Goal: Transaction & Acquisition: Book appointment/travel/reservation

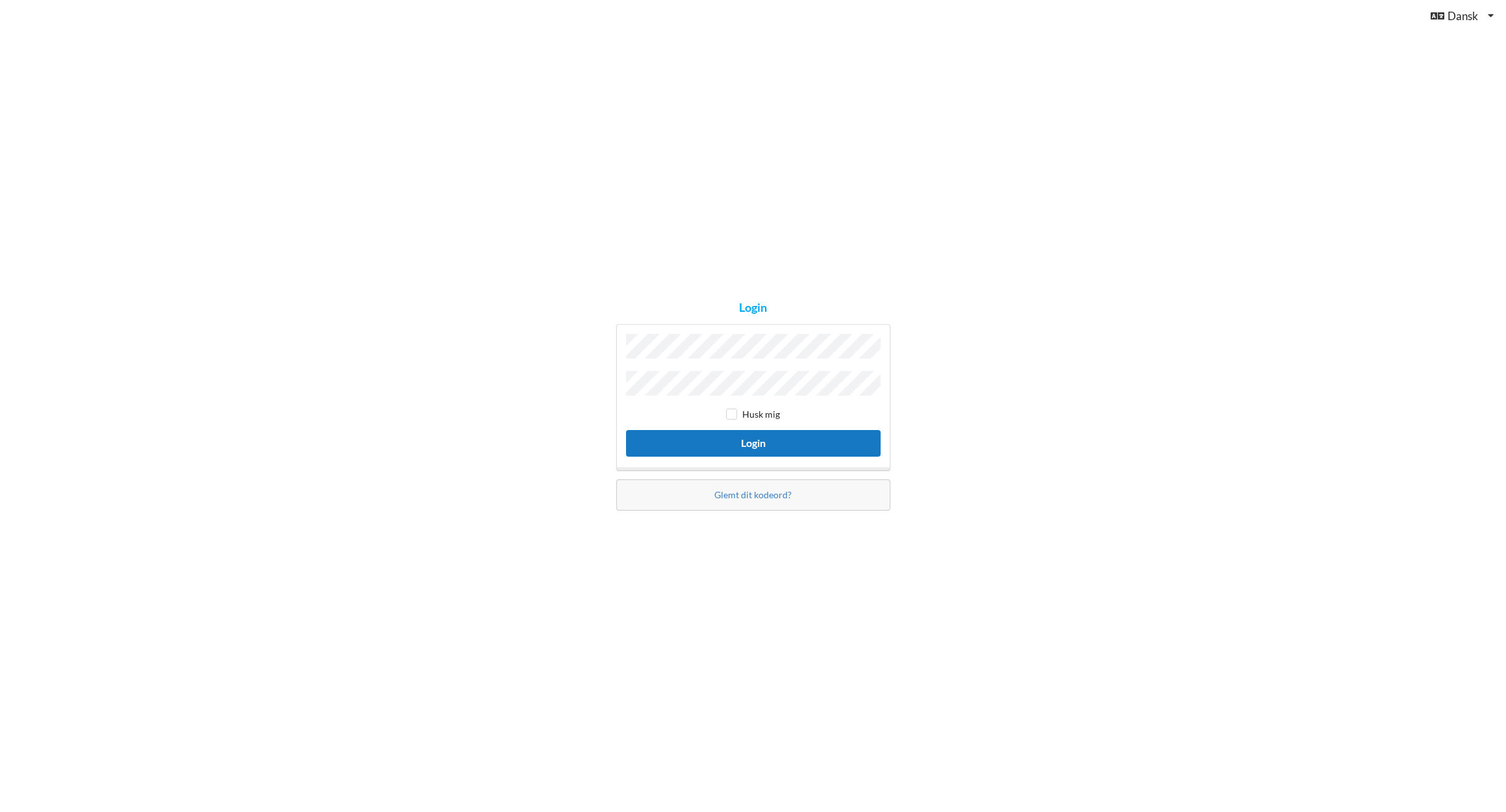
click at [731, 440] on button "Login" at bounding box center [753, 443] width 255 height 27
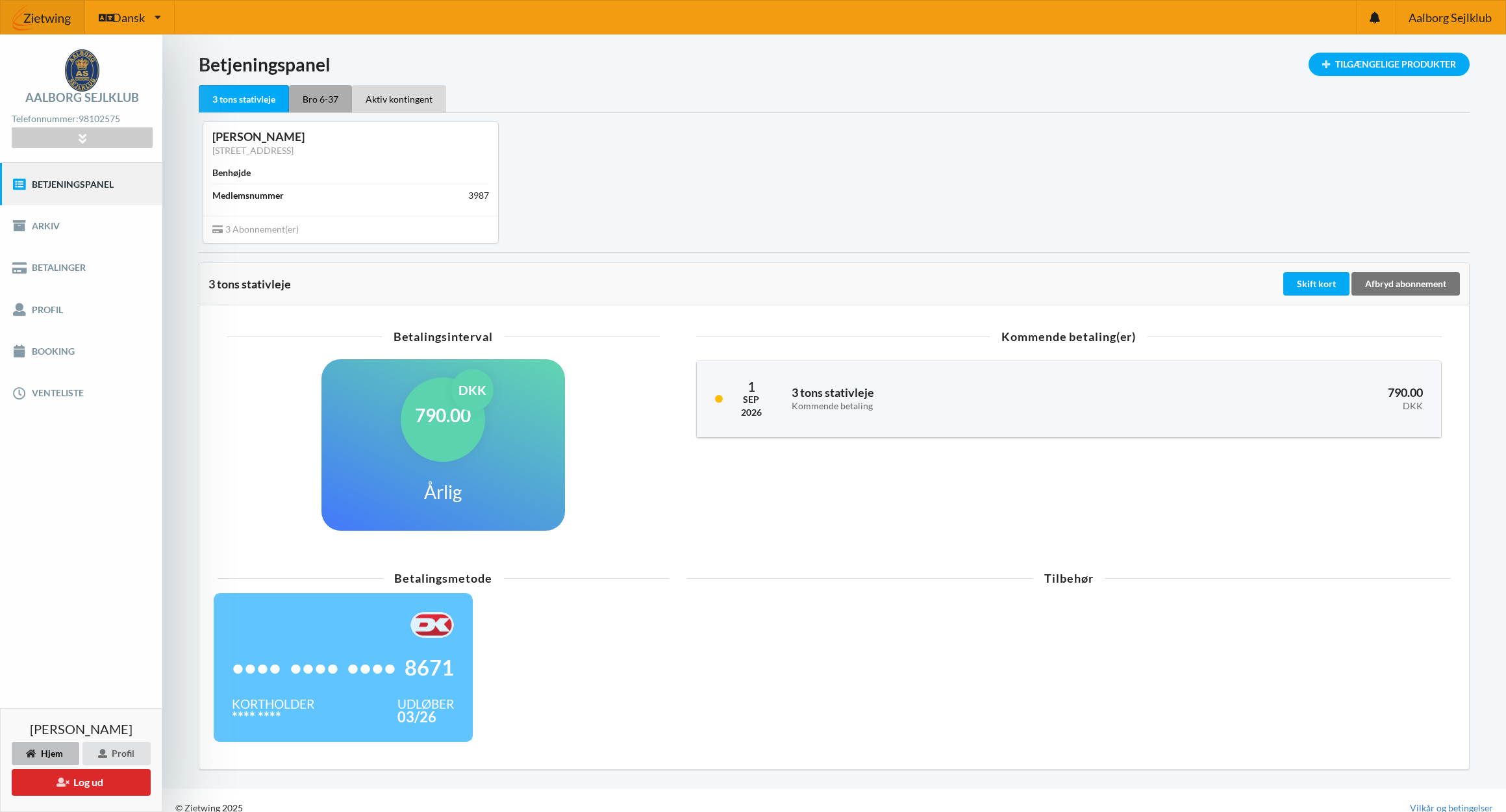
click at [321, 99] on div "Bro 6-37" at bounding box center [321, 98] width 63 height 27
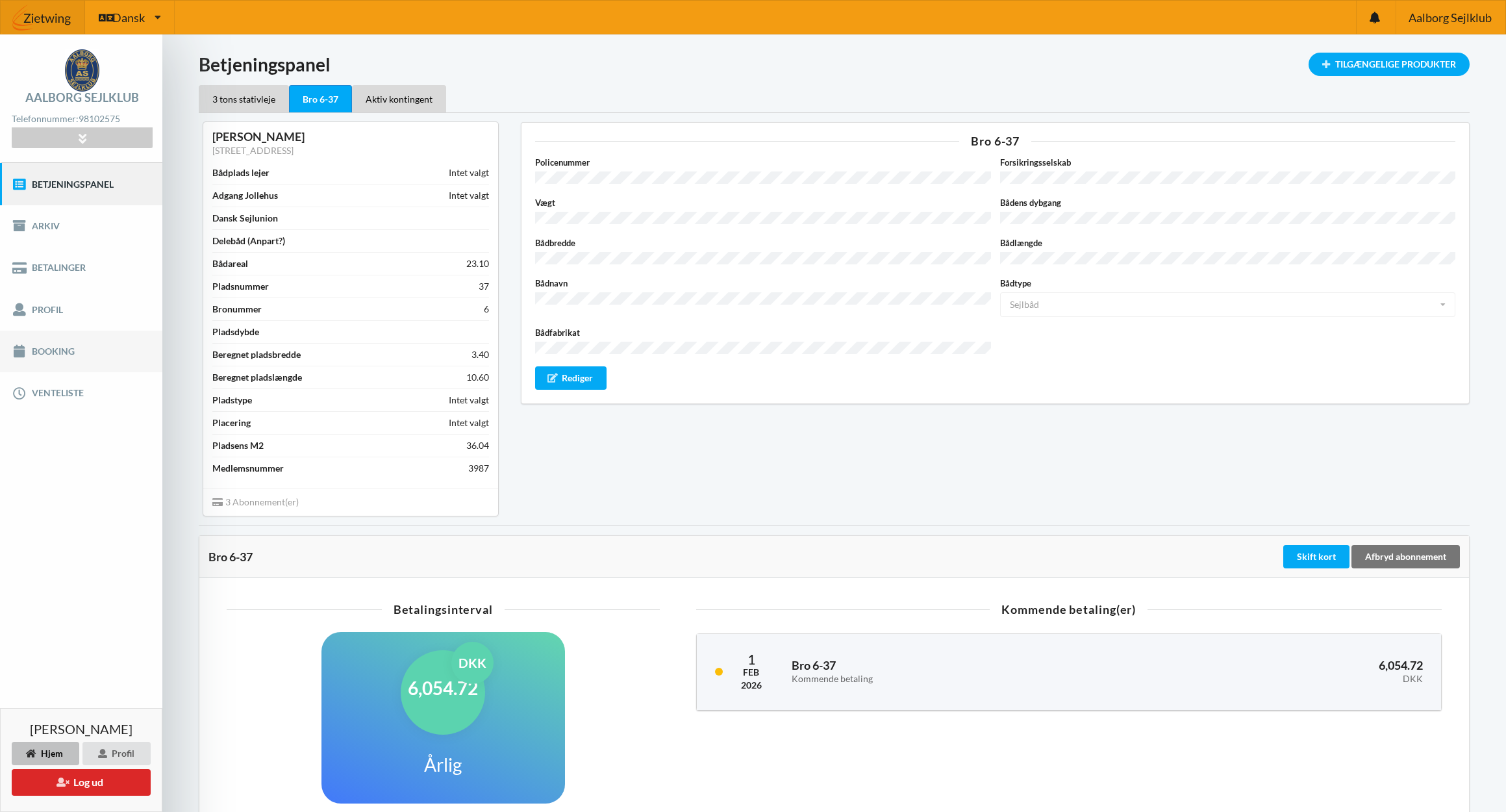
click at [55, 347] on link "Booking" at bounding box center [81, 351] width 163 height 41
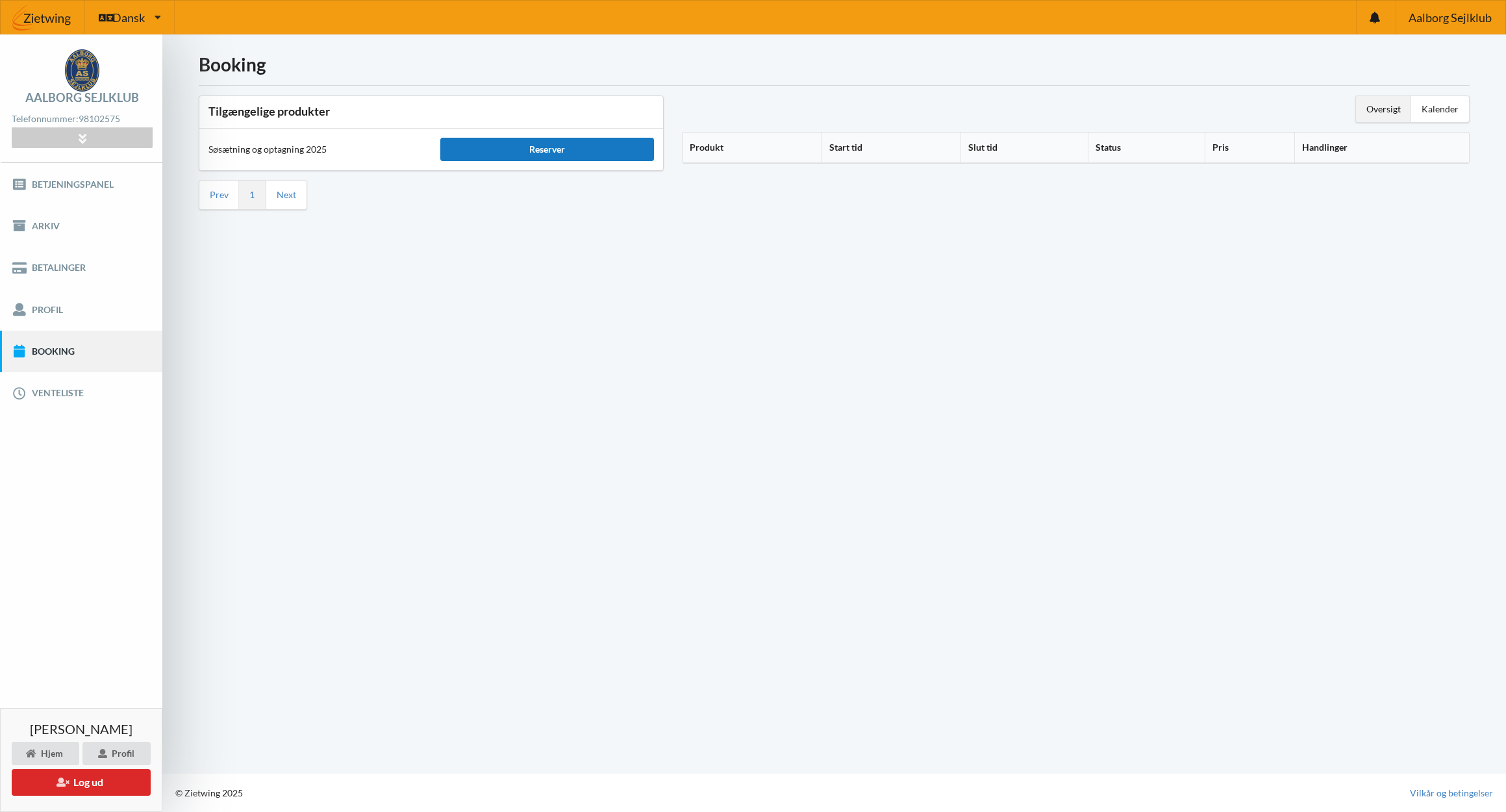
click at [546, 149] on div "Reserver" at bounding box center [547, 149] width 214 height 23
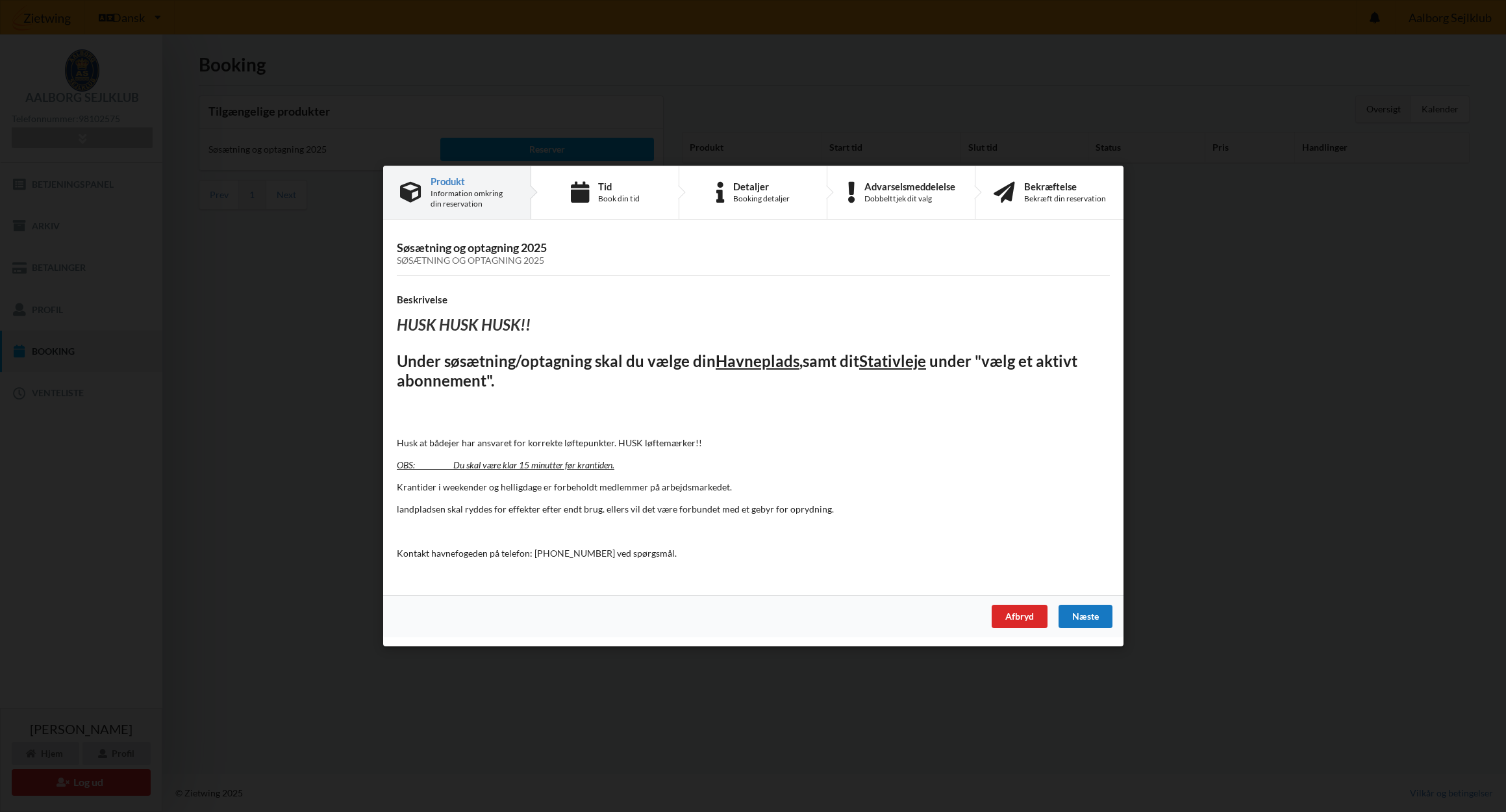
click at [1086, 606] on div "Næste" at bounding box center [1085, 616] width 54 height 23
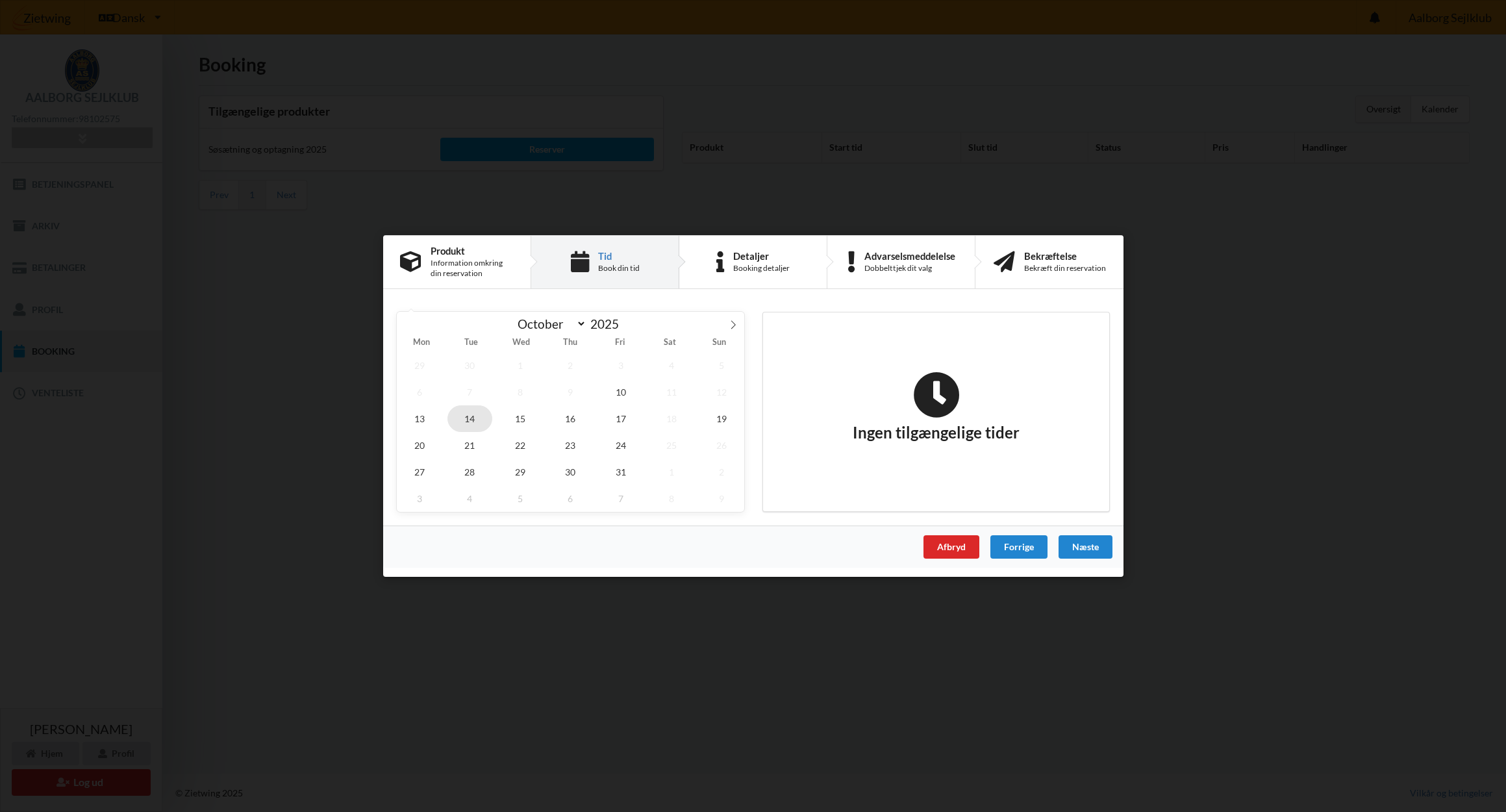
click at [471, 419] on span "14" at bounding box center [469, 419] width 46 height 27
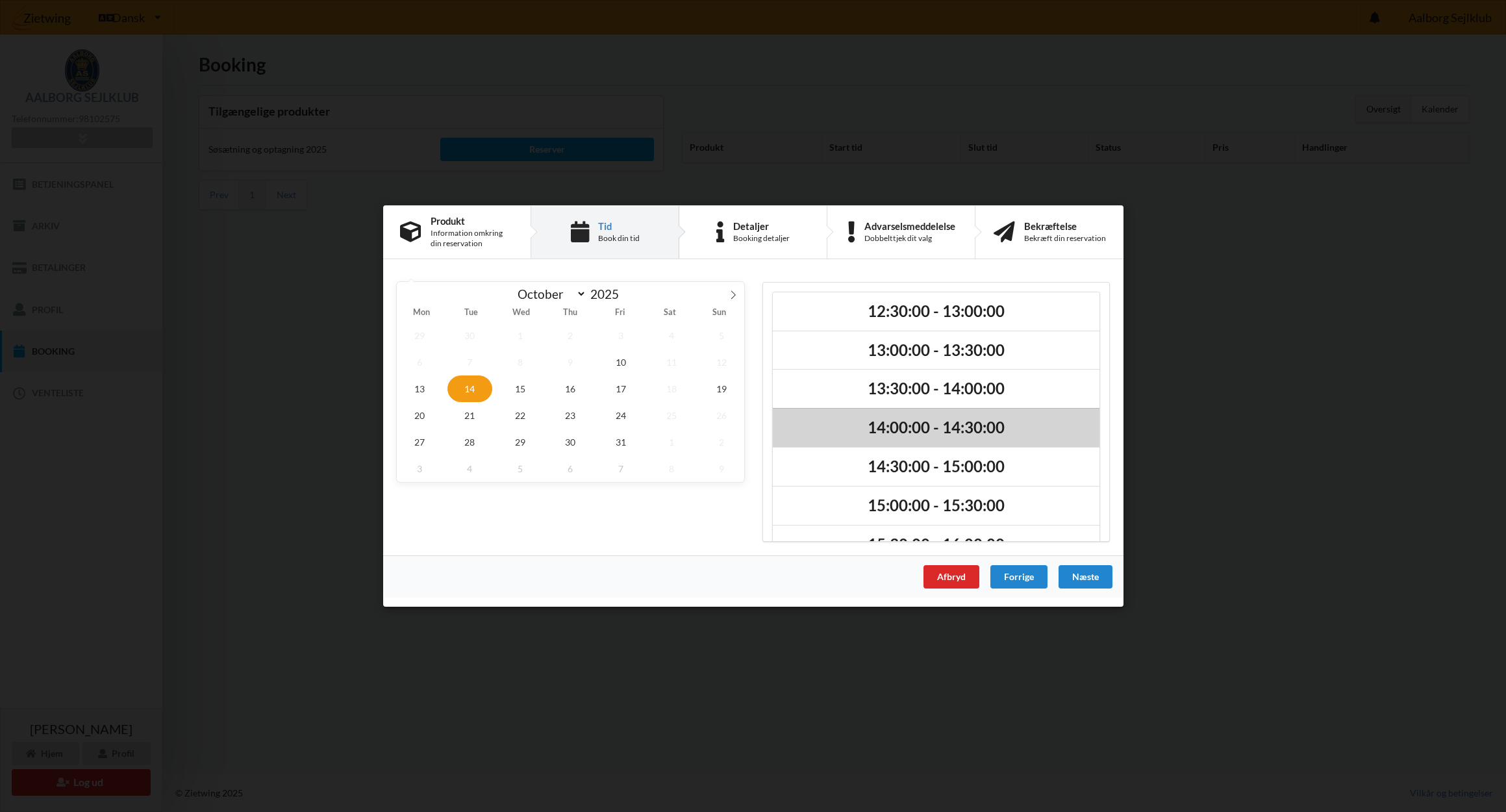
click at [925, 426] on h2 "14:00:00 - 14:30:00" at bounding box center [936, 427] width 309 height 20
click at [1088, 577] on div "Næste" at bounding box center [1085, 576] width 54 height 23
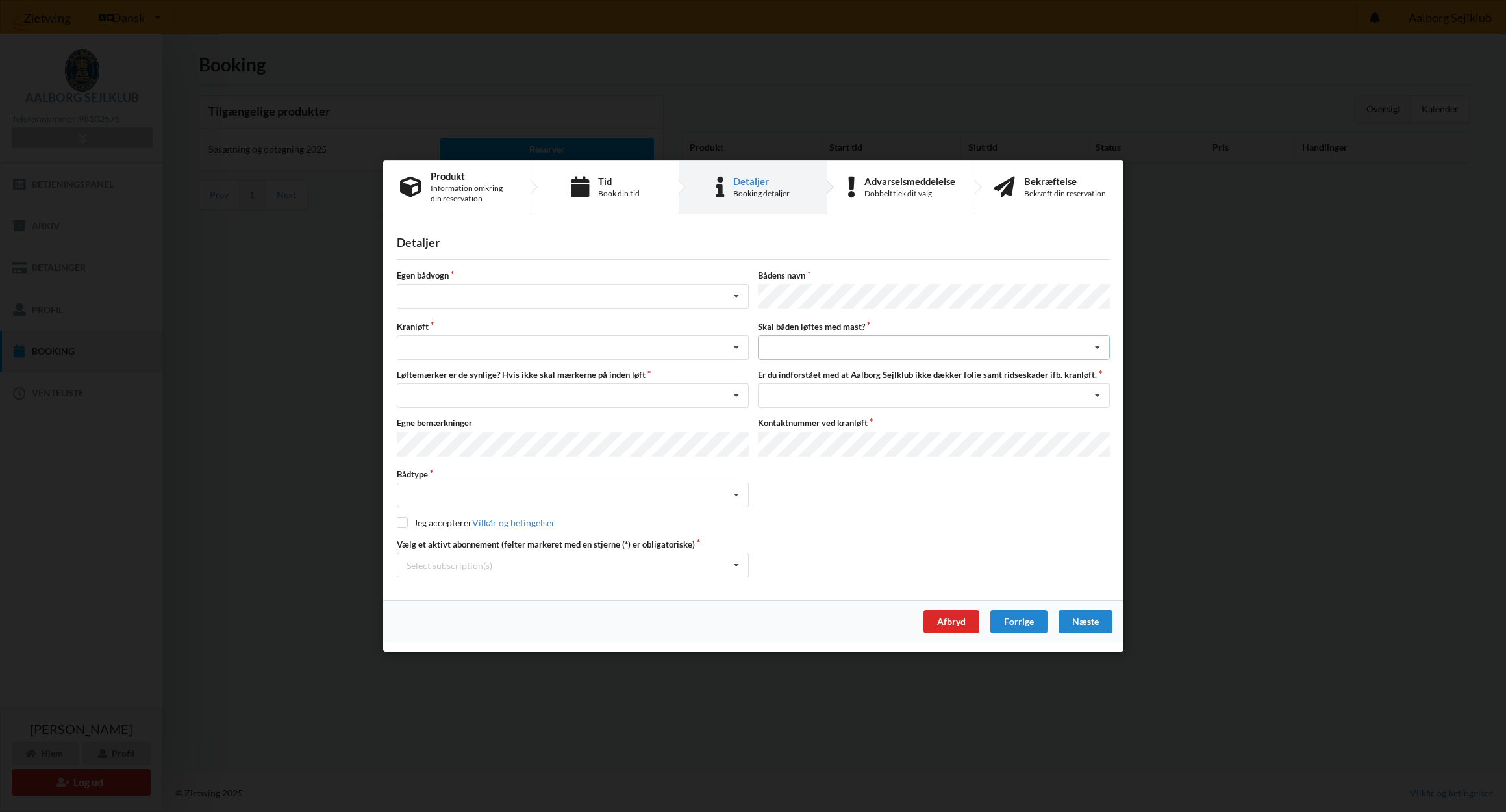
click at [851, 343] on div "intet valg ja nej" at bounding box center [934, 347] width 352 height 25
click at [812, 394] on div "ja" at bounding box center [934, 395] width 351 height 24
click at [812, 395] on div "Jeg har tæpper med og tager selv ansvaret for eventuelle folie samt ridseskader…" at bounding box center [934, 395] width 352 height 25
click at [828, 419] on div "Jeg har tæpper med og tager selv ansvaret for eventuelle folie samt ridseskader" at bounding box center [934, 419] width 351 height 24
click at [507, 492] on div "Intet valgt Sejlbåd Motorbåd Motorsejler [PERSON_NAME]" at bounding box center [573, 494] width 352 height 25
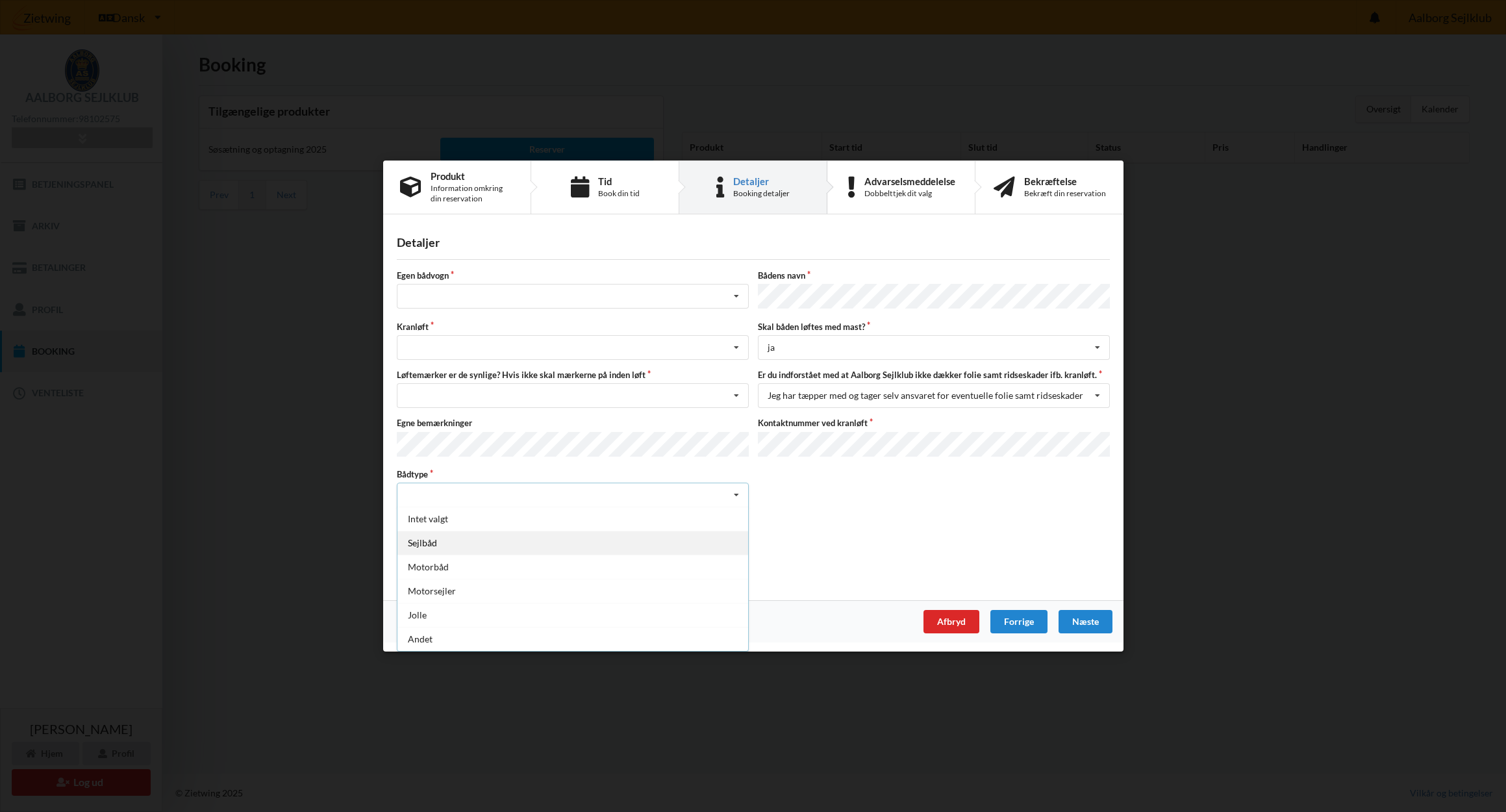
click at [429, 541] on div "Sejlbåd" at bounding box center [573, 543] width 351 height 24
click at [431, 390] on div "Nej, jeg kontakter havnekontoret inden løft og får dem sat på Ja, mine mærker e…" at bounding box center [573, 395] width 352 height 25
click at [452, 445] on div "Ja, mine mærker er synlige og intakte" at bounding box center [573, 443] width 351 height 24
click at [456, 345] on div "Søsætning Optagning" at bounding box center [573, 347] width 352 height 25
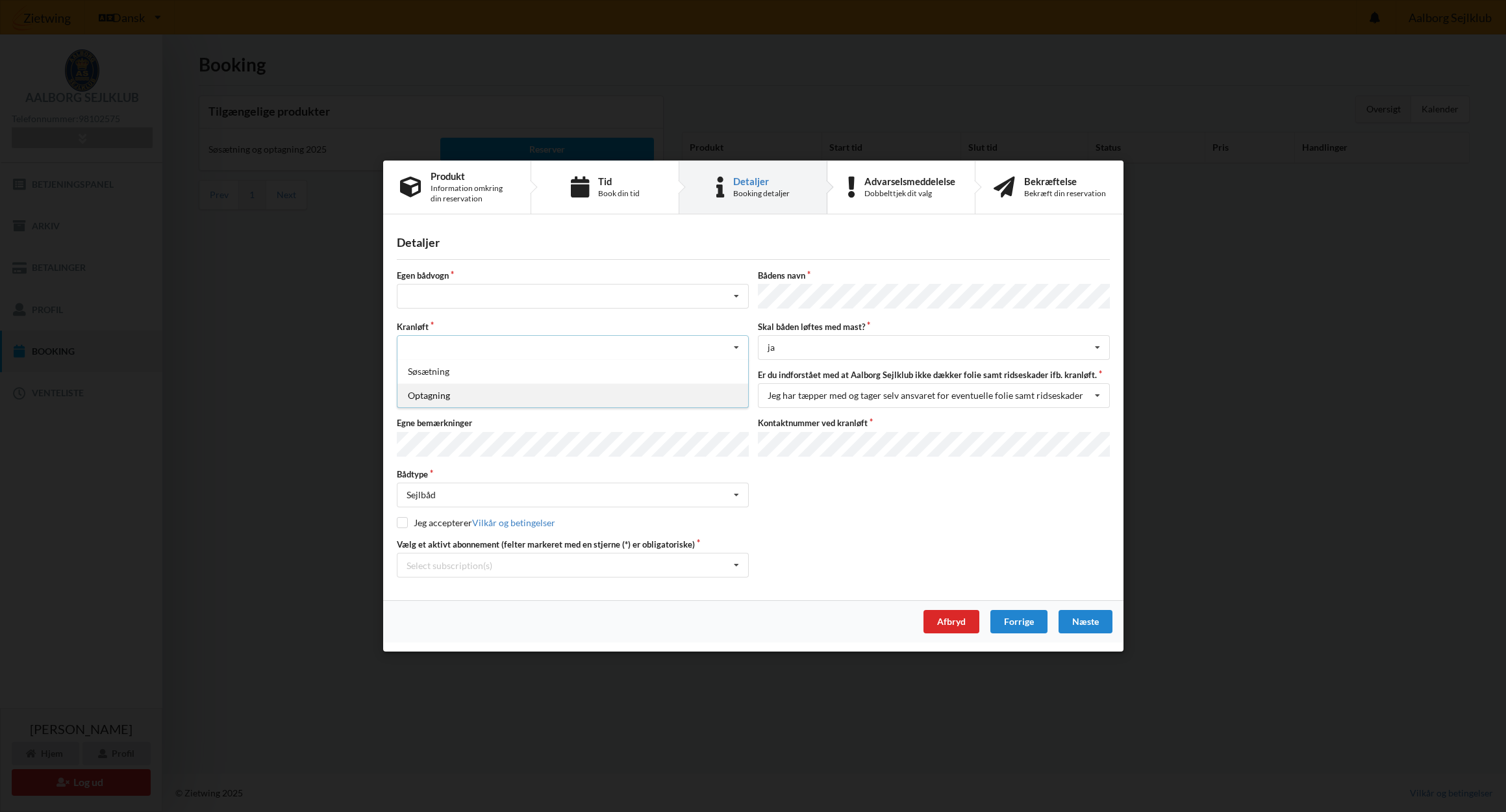
click at [443, 392] on div "Optagning" at bounding box center [573, 395] width 351 height 24
click at [459, 294] on div "Intet valg ja nej" at bounding box center [573, 296] width 352 height 25
click at [437, 370] on div "nej" at bounding box center [573, 367] width 351 height 24
click at [570, 562] on div "Select subscription(s) * 3 tons stativleje Aktiv kontingent * Bro 6-37" at bounding box center [573, 564] width 352 height 25
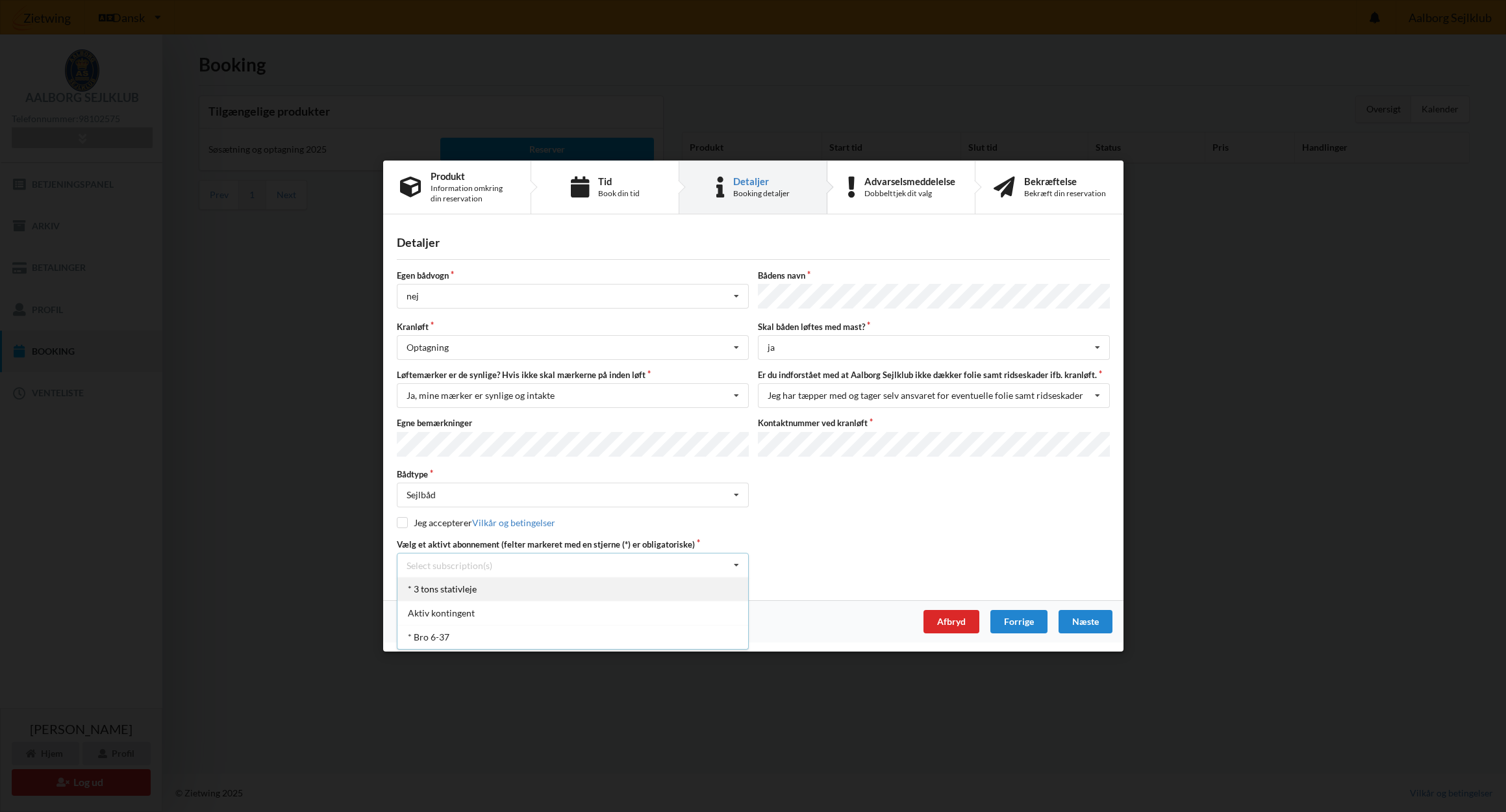
click at [527, 586] on div "* 3 tons stativleje" at bounding box center [573, 588] width 351 height 24
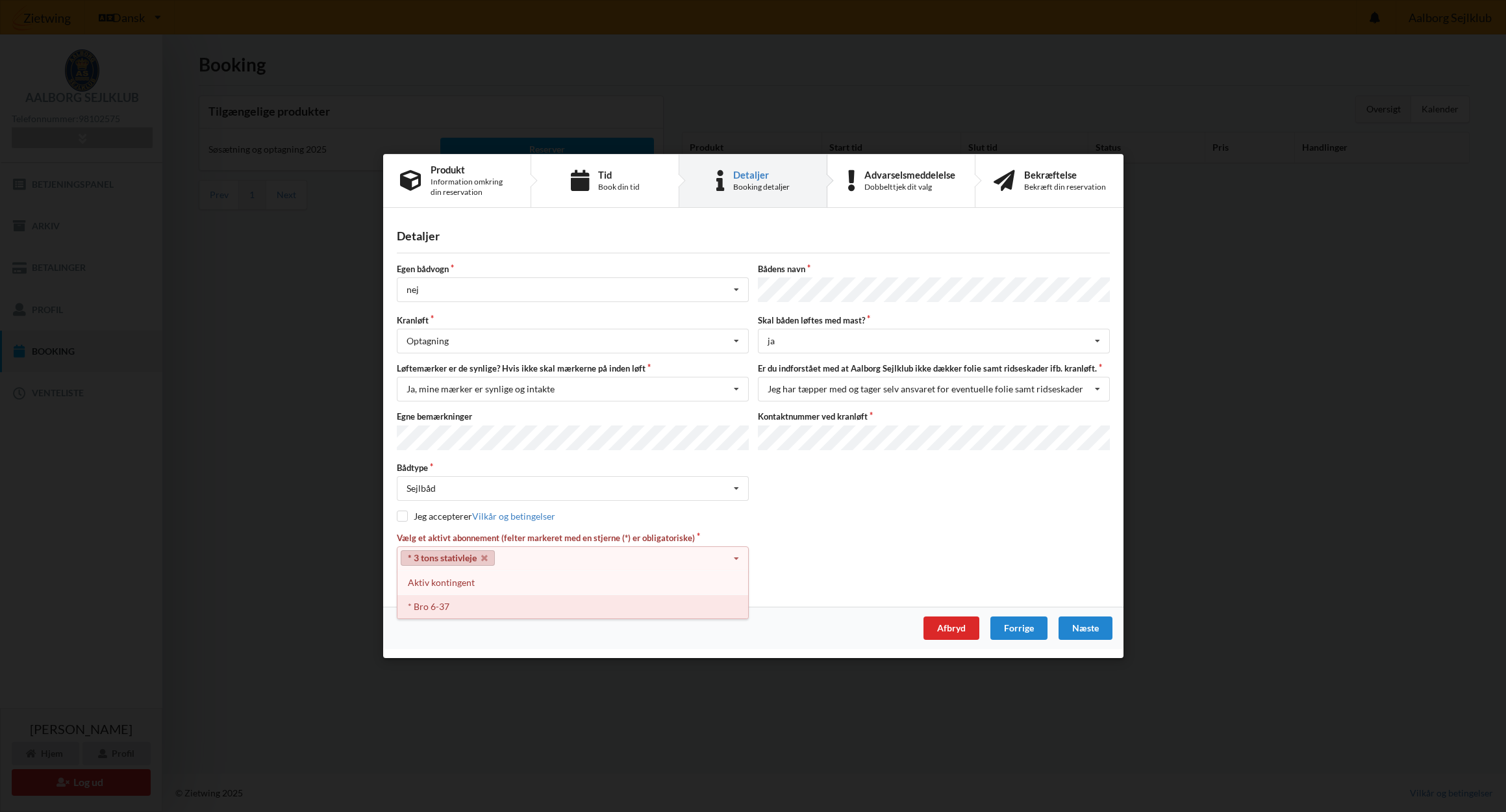
click at [515, 604] on div "* Bro 6-37" at bounding box center [573, 606] width 351 height 24
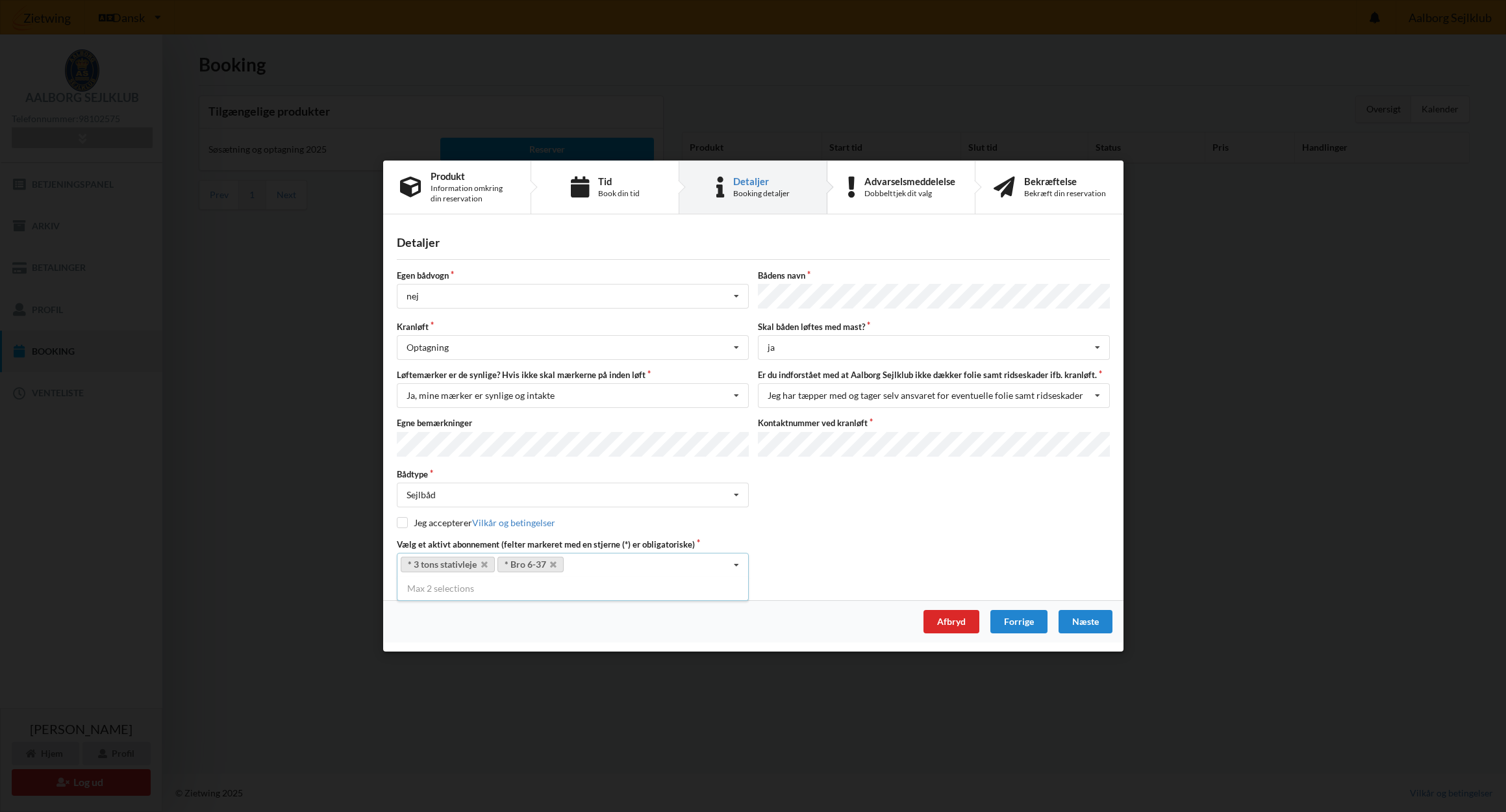
click at [401, 522] on input "checkbox" at bounding box center [403, 522] width 11 height 11
checkbox input "true"
click at [1085, 620] on div "Næste" at bounding box center [1085, 621] width 54 height 23
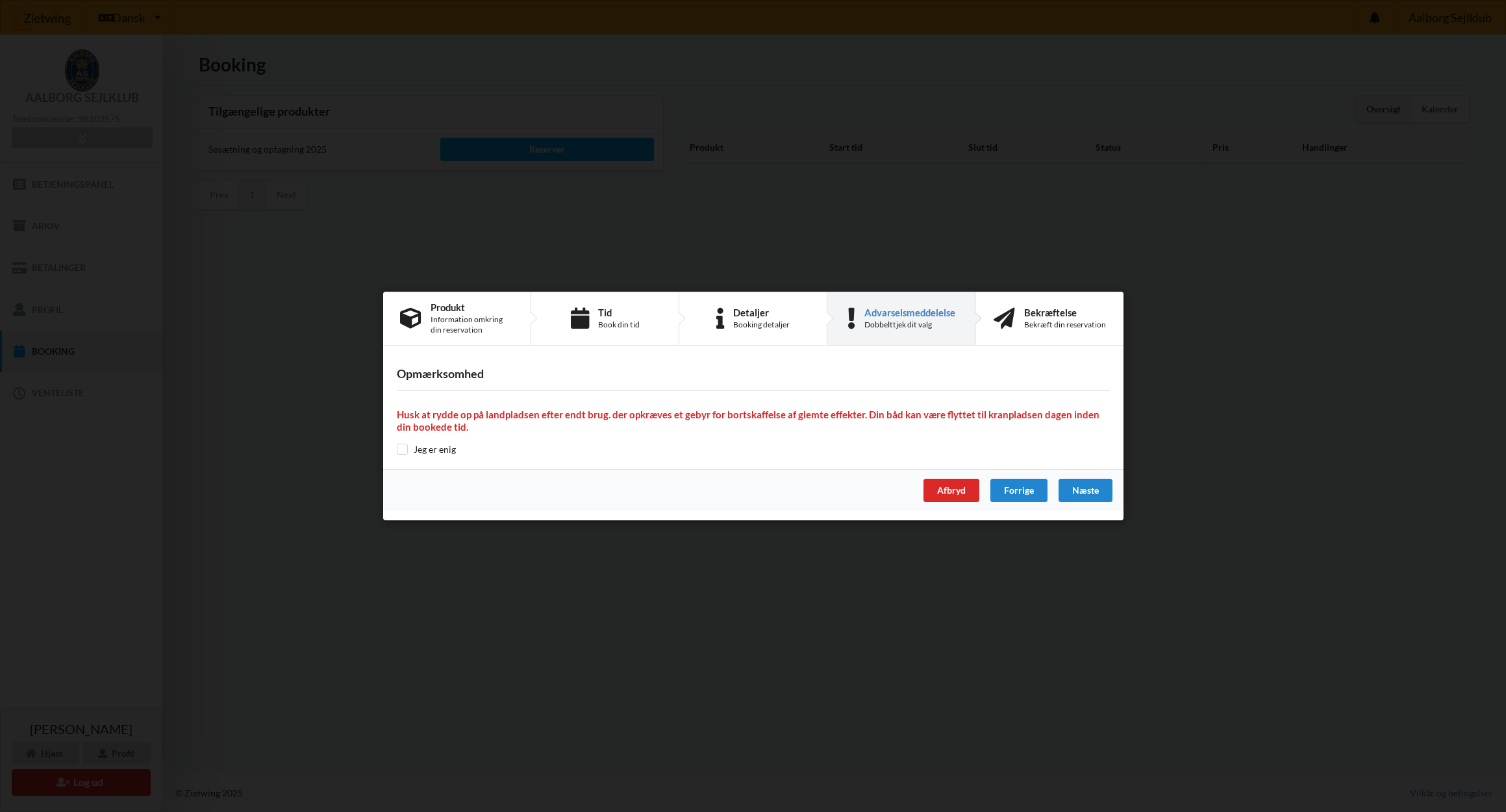
click at [401, 446] on input "checkbox" at bounding box center [403, 449] width 11 height 11
checkbox input "true"
click at [1086, 487] on div "Næste" at bounding box center [1085, 489] width 54 height 23
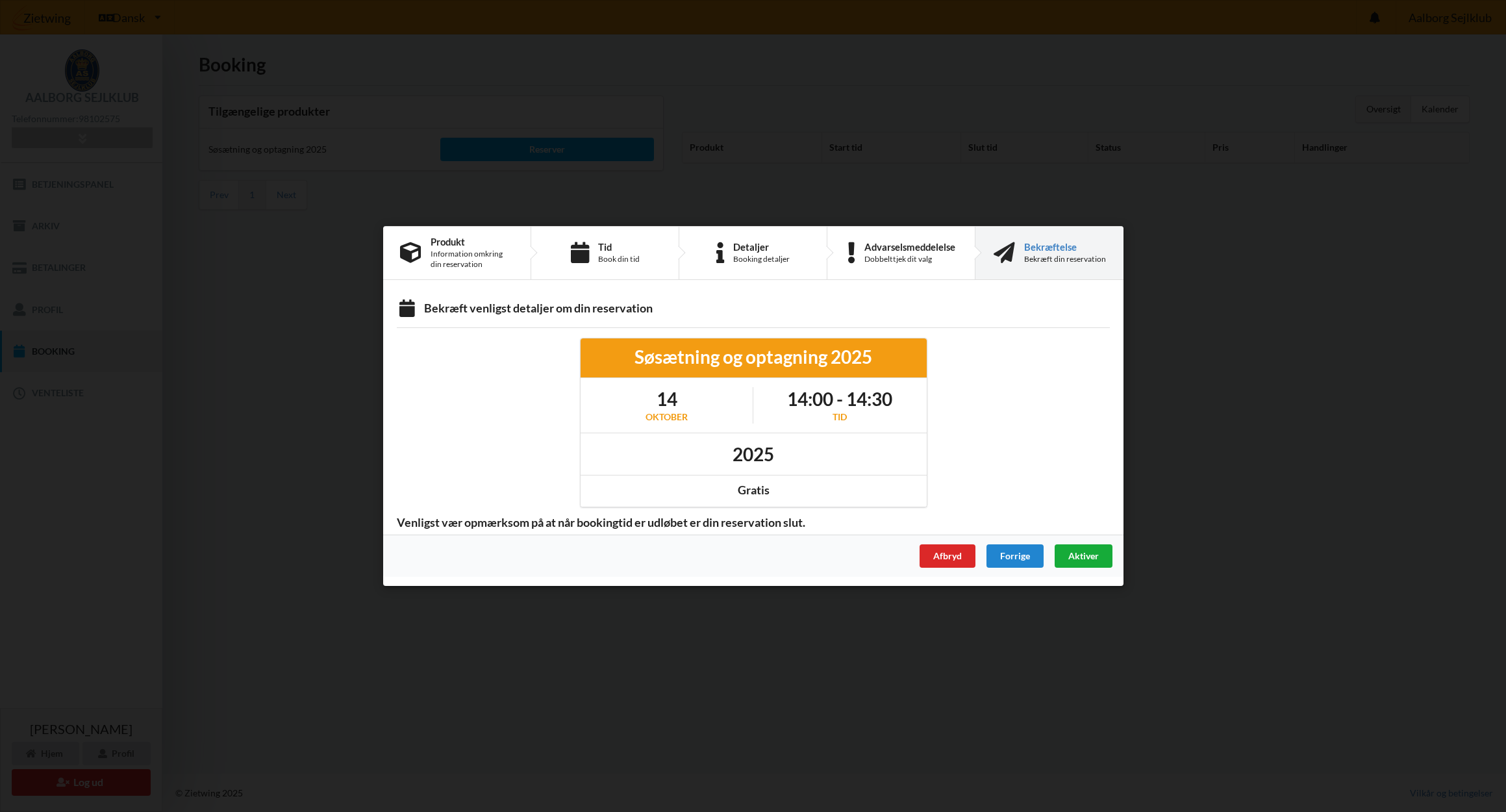
click at [1081, 553] on span "Aktiver" at bounding box center [1083, 555] width 31 height 11
